Goal: Task Accomplishment & Management: Manage account settings

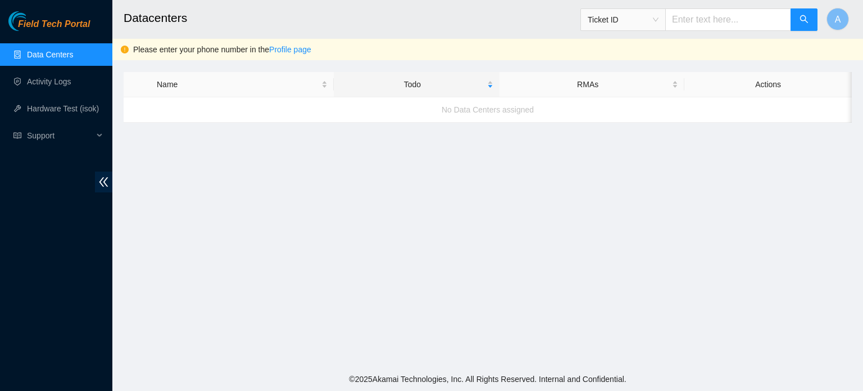
click at [51, 59] on link "Data Centers" at bounding box center [50, 54] width 46 height 9
click at [47, 78] on link "Activity Logs" at bounding box center [49, 81] width 44 height 9
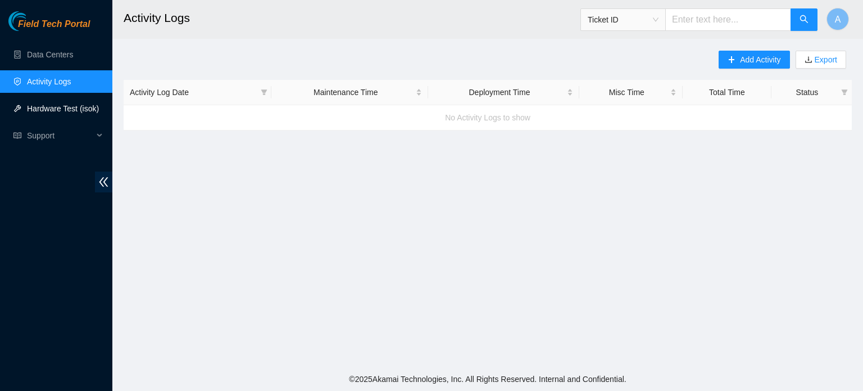
click at [51, 113] on link "Hardware Test (isok)" at bounding box center [63, 108] width 72 height 9
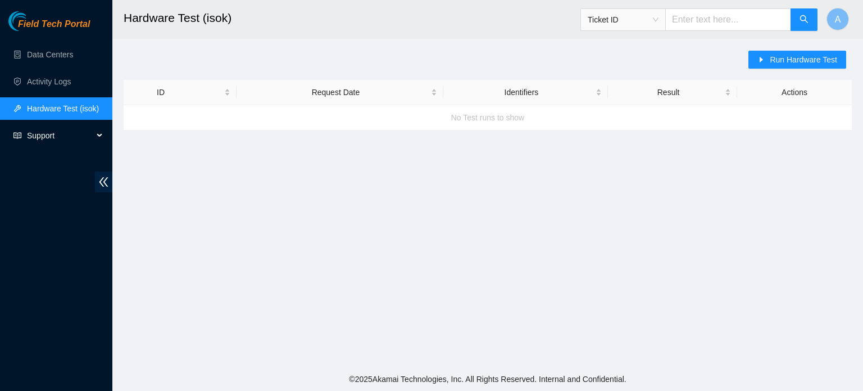
click at [52, 132] on span "Support" at bounding box center [60, 135] width 66 height 22
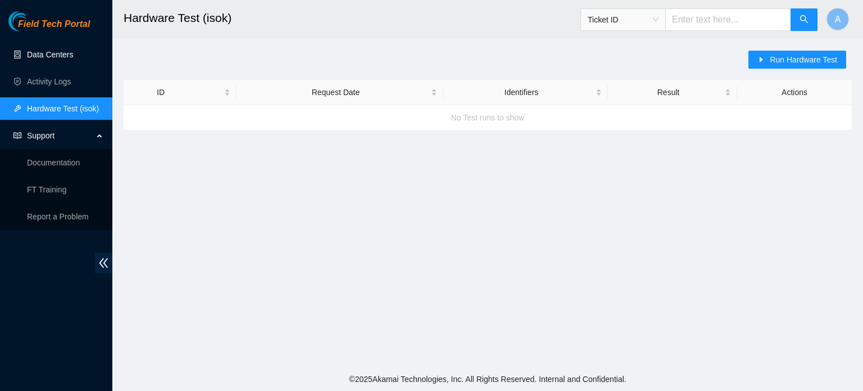
click at [55, 57] on link "Data Centers" at bounding box center [50, 54] width 46 height 9
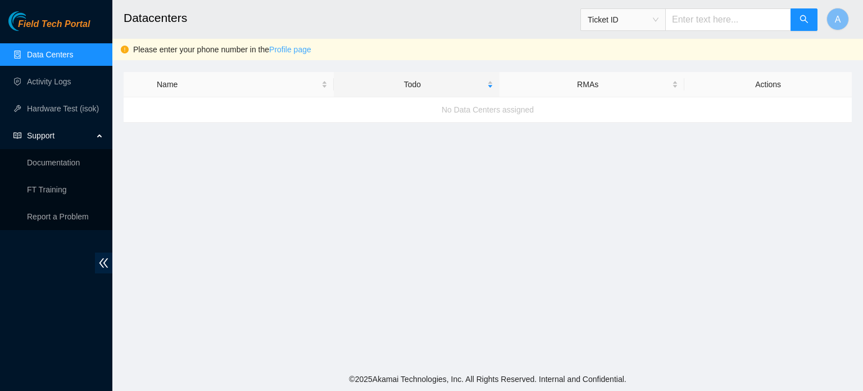
click at [286, 51] on link "Profile page" at bounding box center [290, 49] width 42 height 9
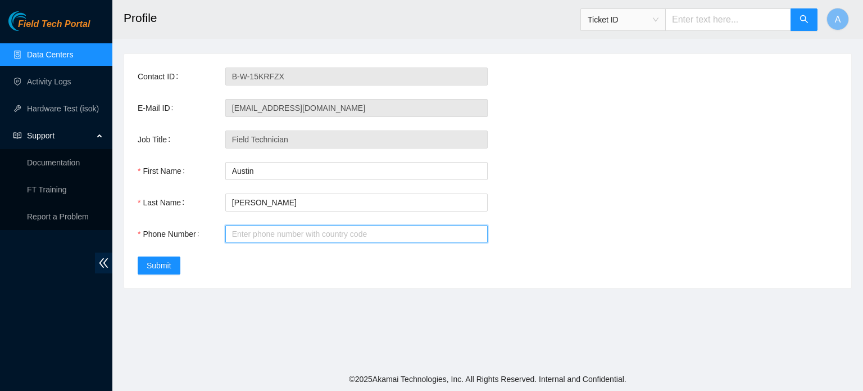
click at [271, 240] on input "Phone Number" at bounding box center [356, 234] width 262 height 18
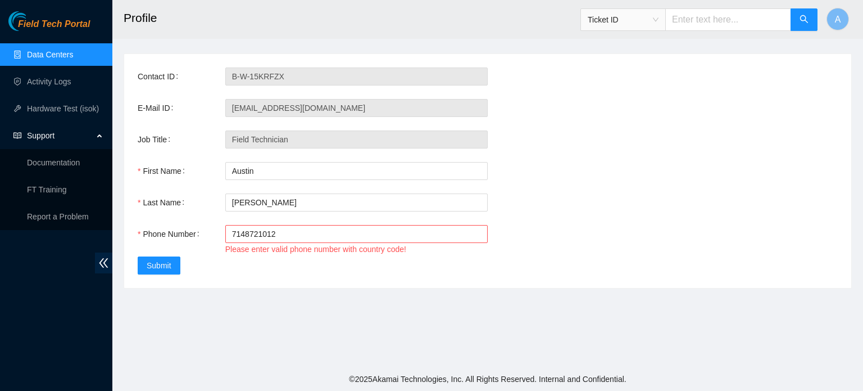
click at [357, 258] on div "Contact ID B-W-15KRFZX E-Mail ID austinsilva0904@gmail.com Job Title Field Tech…" at bounding box center [487, 171] width 727 height 234
click at [244, 234] on input "7148721012" at bounding box center [356, 234] width 262 height 18
click at [259, 238] on input "714-8721012" at bounding box center [356, 234] width 262 height 18
click at [341, 262] on div "Contact ID B-W-15KRFZX E-Mail ID austinsilva0904@gmail.com Job Title Field Tech…" at bounding box center [487, 171] width 727 height 234
click at [223, 234] on div "Phone Number" at bounding box center [182, 240] width 88 height 31
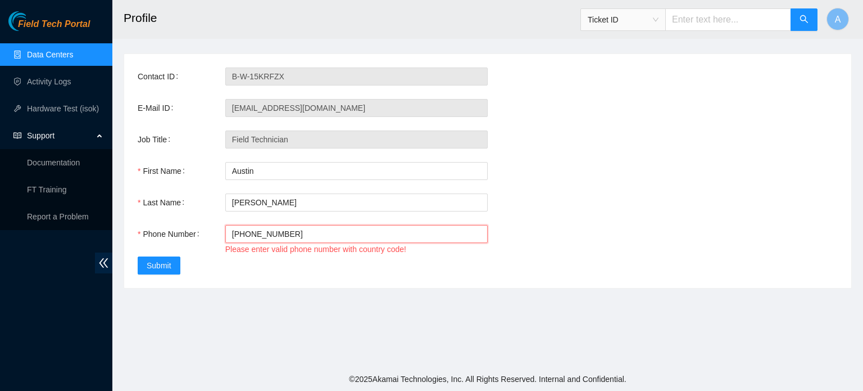
click at [231, 233] on input "714-872-1012" at bounding box center [356, 234] width 262 height 18
click at [368, 274] on div "Contact ID B-W-15KRFZX E-Mail ID austinsilva0904@gmail.com Job Title Field Tech…" at bounding box center [487, 171] width 727 height 234
click at [170, 270] on span "Submit" at bounding box center [159, 265] width 25 height 12
click at [282, 253] on div "Please enter valid phone number with country code!" at bounding box center [356, 249] width 262 height 12
click at [347, 253] on div "Please enter valid phone number with country code!" at bounding box center [356, 249] width 262 height 12
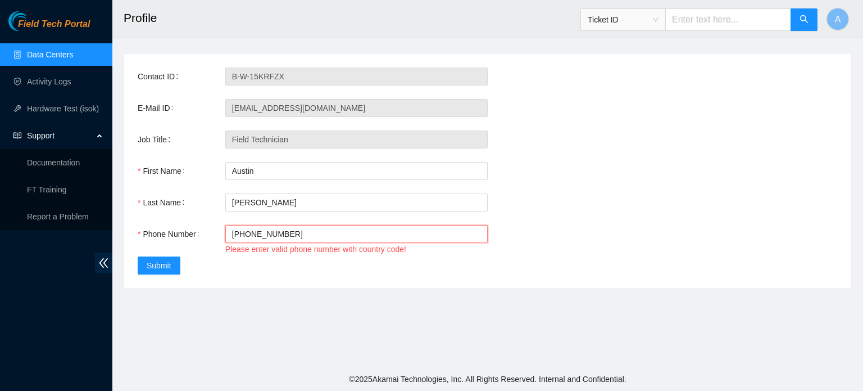
click at [232, 234] on input "714-872-1012" at bounding box center [356, 234] width 262 height 18
click at [290, 221] on div "Contact ID B-W-15KRFZX E-Mail ID austinsilva0904@gmail.com Job Title Field Tech…" at bounding box center [487, 171] width 727 height 234
click at [268, 233] on input "1714-872-1012" at bounding box center [356, 234] width 262 height 18
click at [253, 233] on input "1714-8721012" at bounding box center [356, 234] width 262 height 18
click at [263, 236] on input "17148721012" at bounding box center [356, 234] width 262 height 18
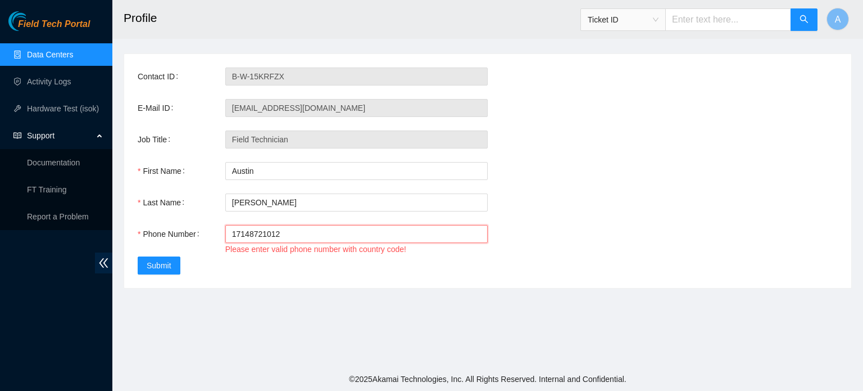
type input "17148721012"
click at [279, 253] on div "Please enter valid phone number with country code!" at bounding box center [356, 249] width 262 height 12
click at [302, 236] on input "17148721012" at bounding box center [356, 234] width 262 height 18
drag, startPoint x: 207, startPoint y: 229, endPoint x: 169, endPoint y: 232, distance: 37.8
click at [170, 231] on div "Phone Number 17148721012 Please enter valid phone number with country code!" at bounding box center [488, 240] width 700 height 31
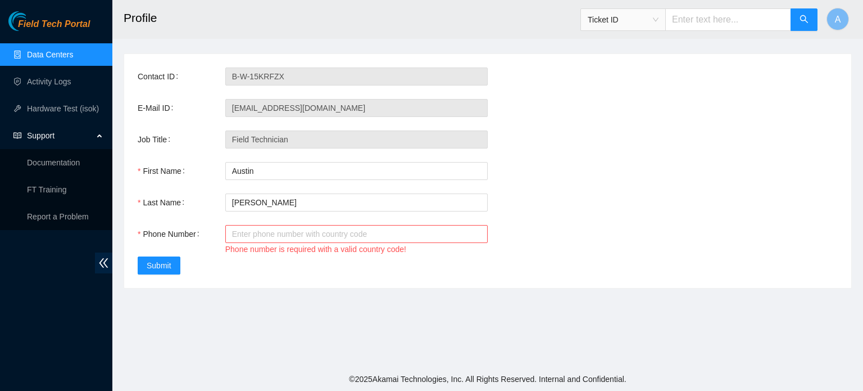
click at [640, 148] on div "Job Title Field Technician" at bounding box center [488, 139] width 700 height 18
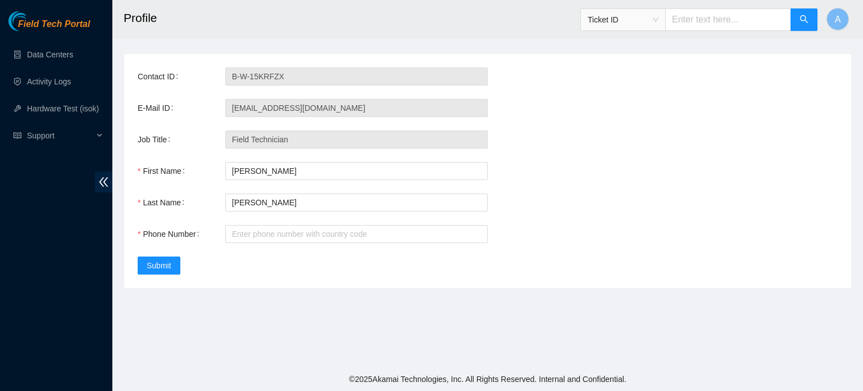
click at [586, 101] on div "E-Mail ID [EMAIL_ADDRESS][DOMAIN_NAME]" at bounding box center [488, 108] width 700 height 18
